Goal: Information Seeking & Learning: Find specific fact

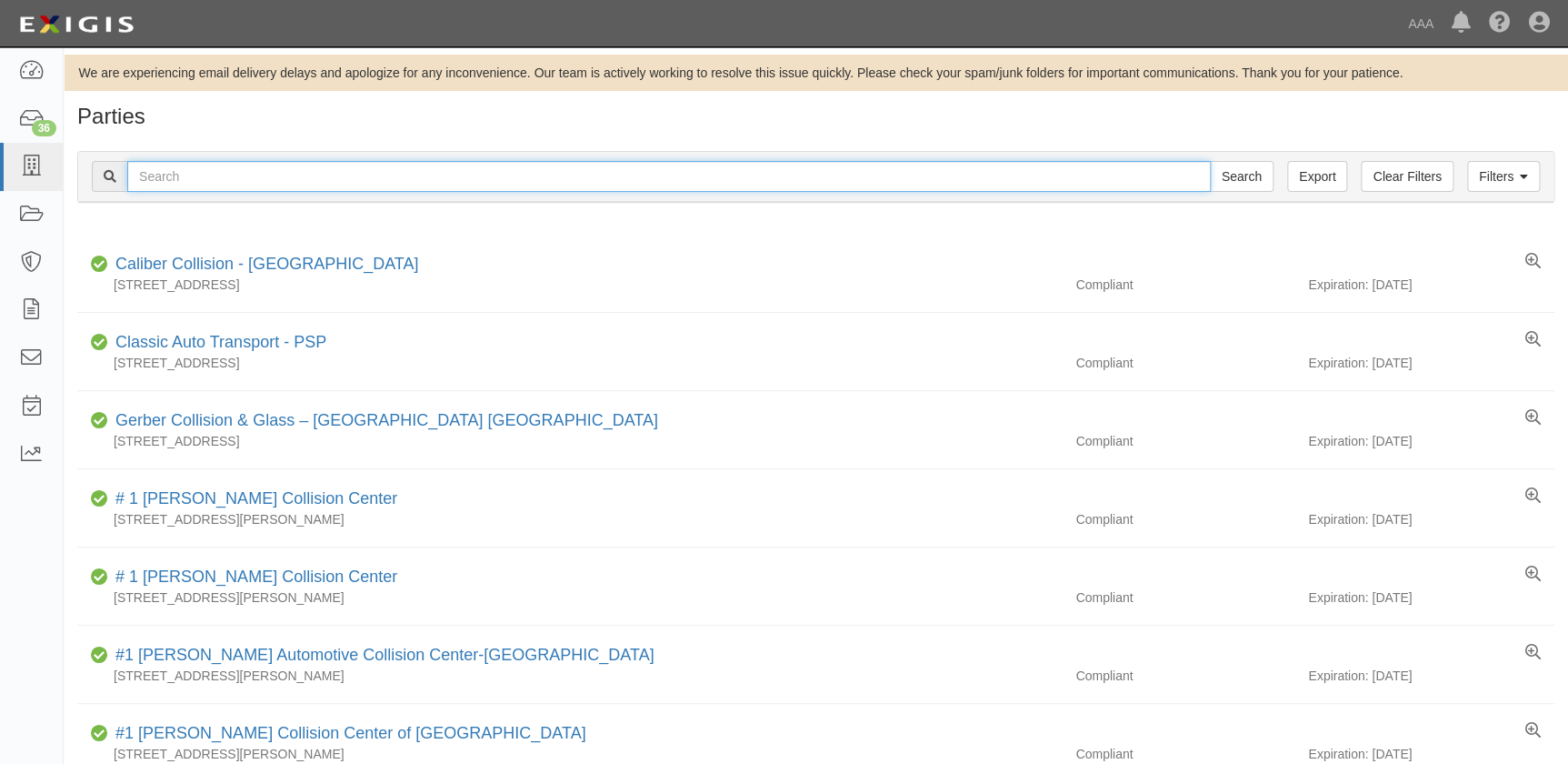
click at [181, 181] on input "text" at bounding box center [669, 175] width 1084 height 31
type input "[PERSON_NAME]"
click at [1210, 161] on input "Search" at bounding box center [1242, 175] width 64 height 31
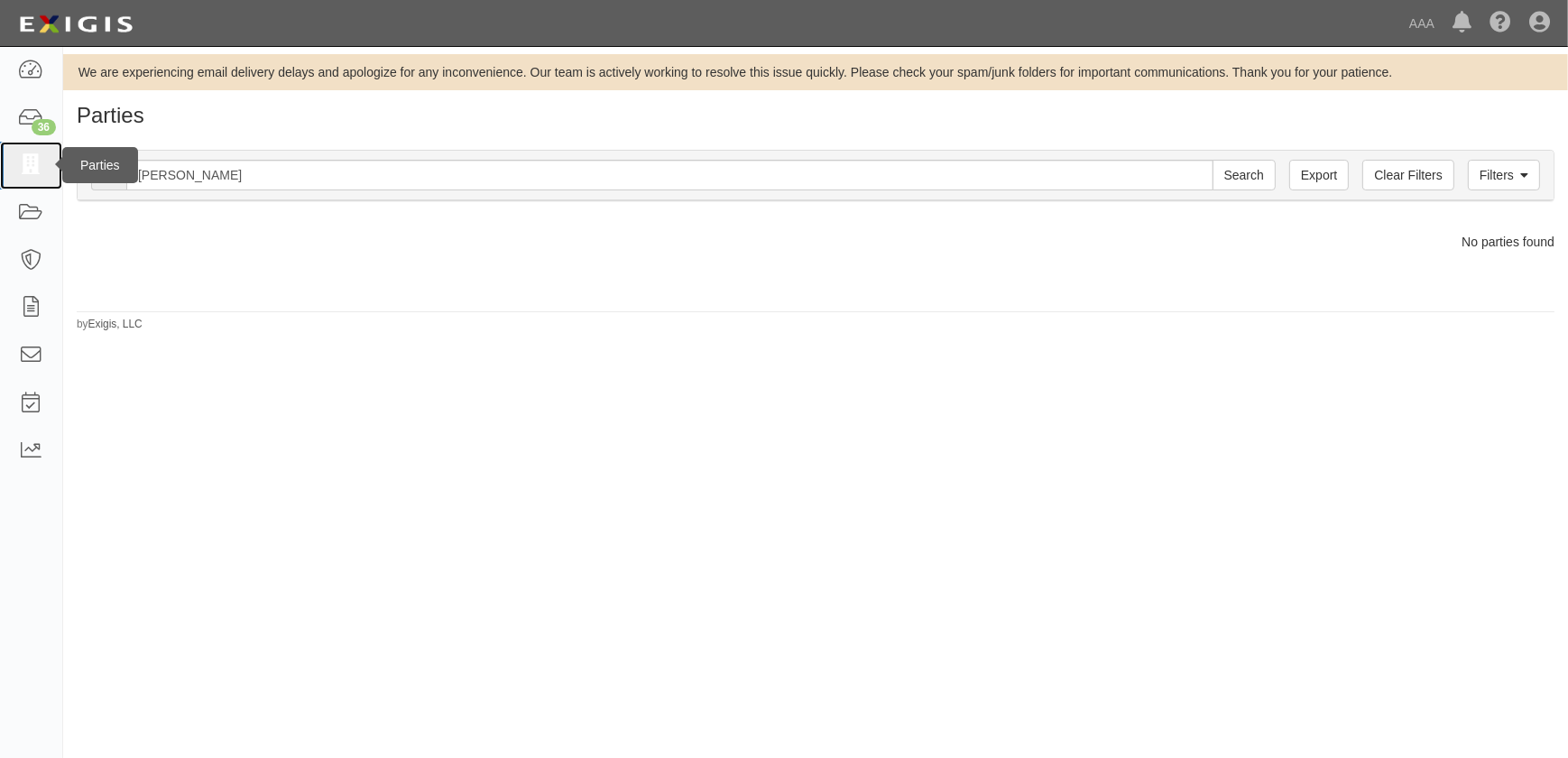
click at [36, 165] on icon at bounding box center [30, 165] width 25 height 21
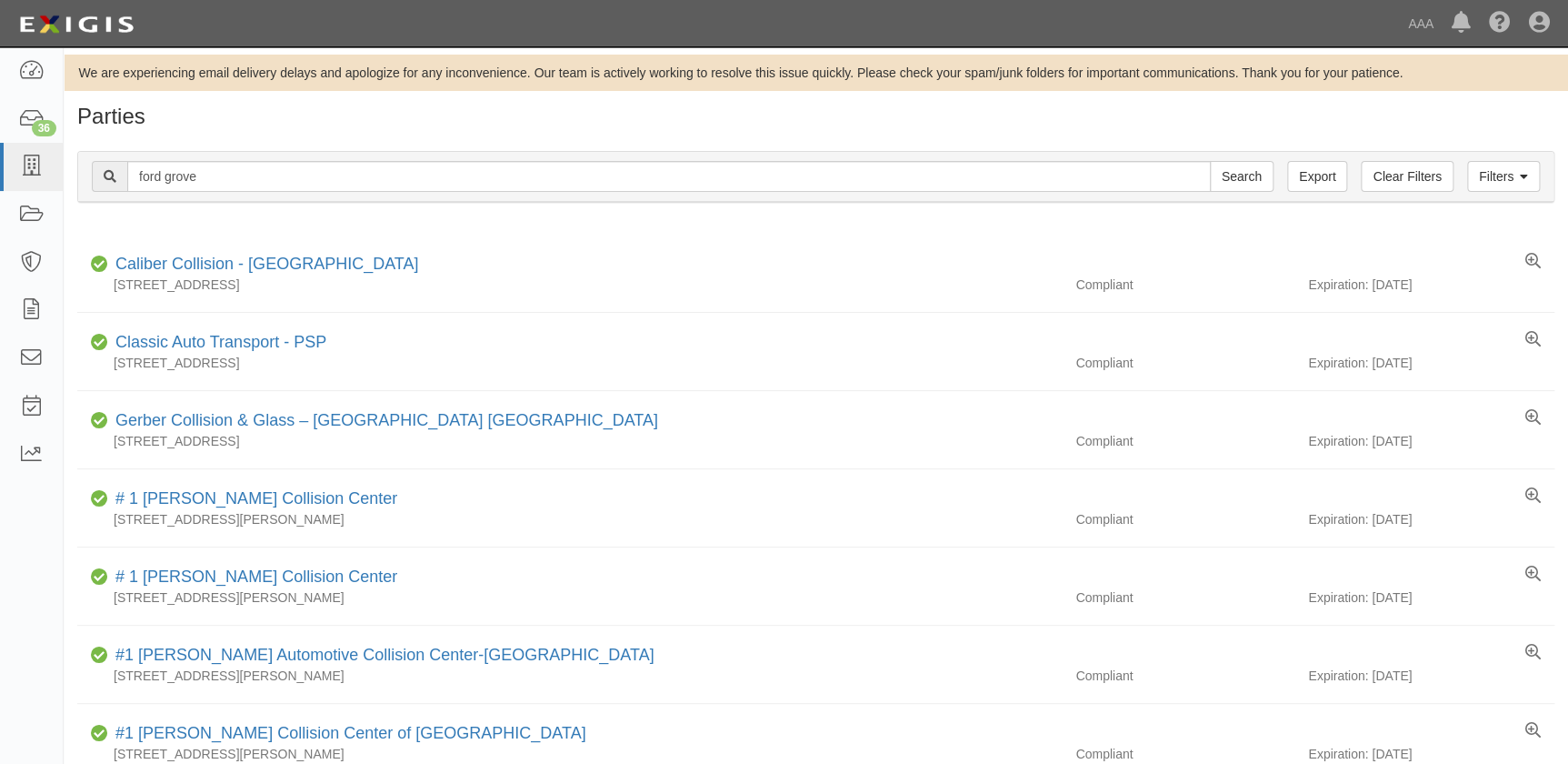
type input "ford grove"
click at [1210, 161] on input "Search" at bounding box center [1242, 175] width 64 height 31
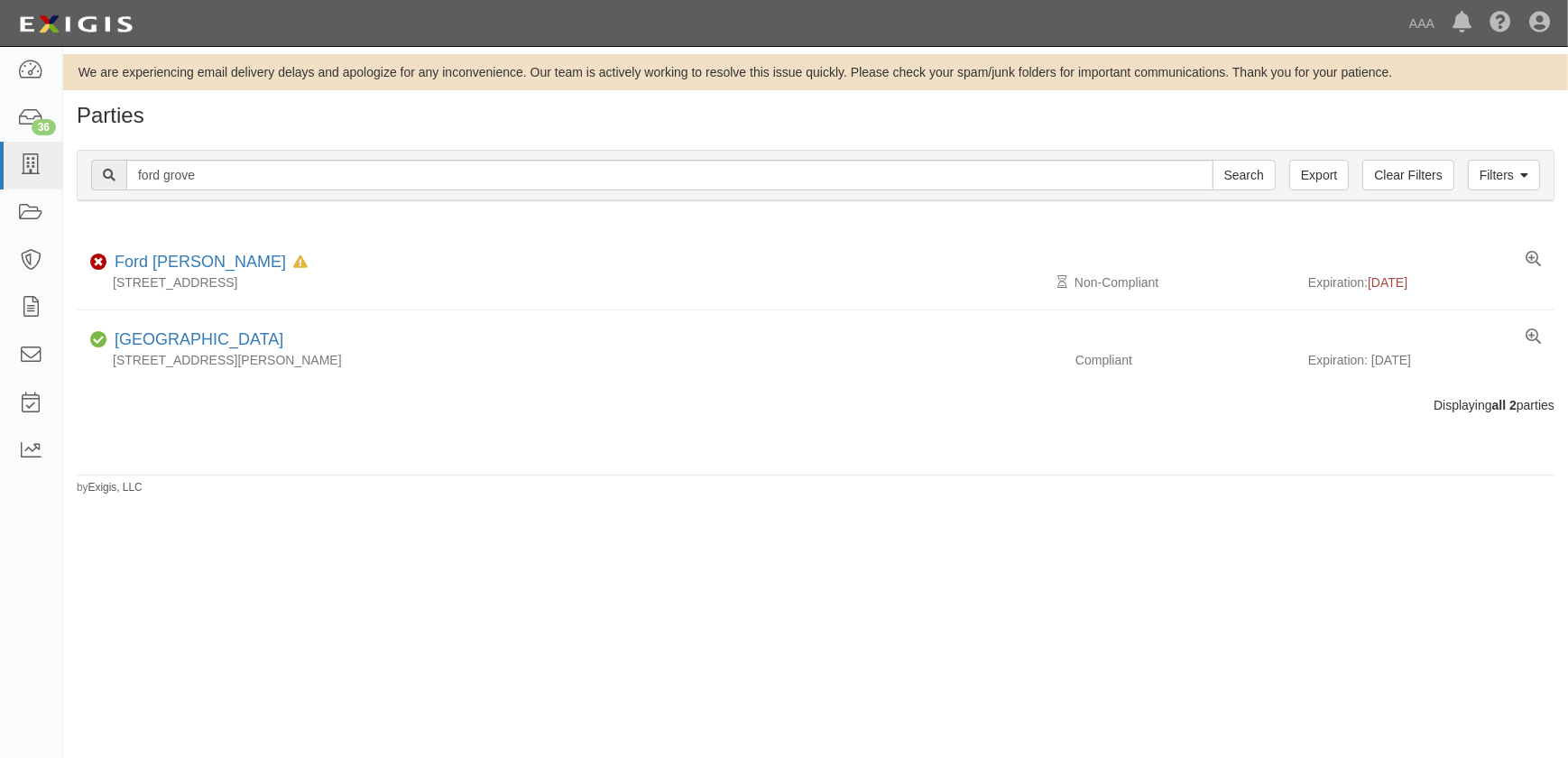
click at [539, 568] on div "We are experiencing email delivery delays and apologize for any inconvenience. …" at bounding box center [784, 394] width 1568 height 682
